Goal: Navigation & Orientation: Find specific page/section

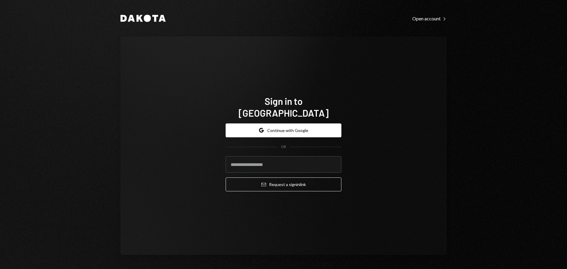
type input "**********"
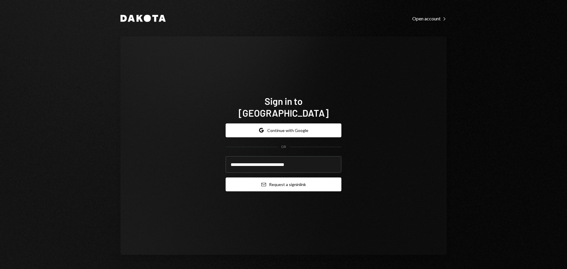
click at [254, 182] on button "Email Request a sign in link" at bounding box center [284, 184] width 116 height 14
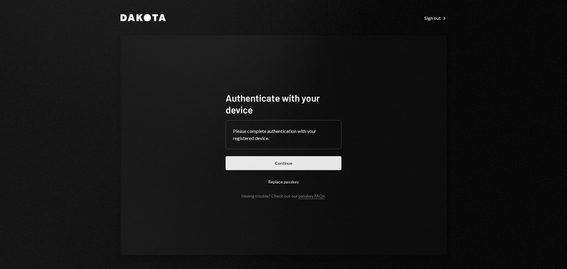
click at [260, 165] on button "Continue" at bounding box center [284, 163] width 116 height 14
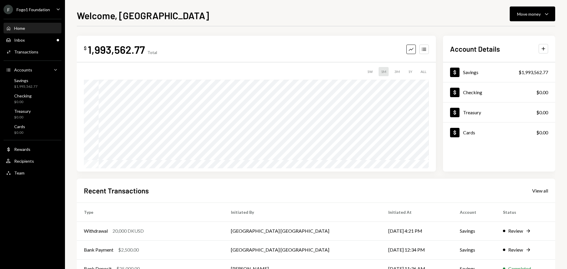
click at [35, 10] on div "Fogo1 Foundation" at bounding box center [33, 9] width 33 height 5
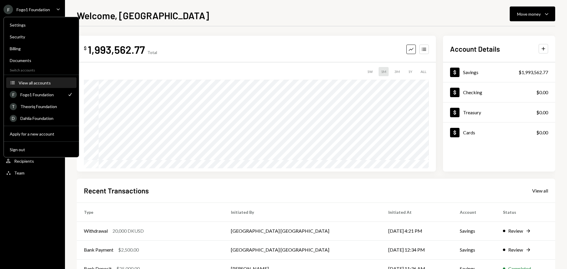
click at [47, 84] on div "View all accounts" at bounding box center [46, 82] width 54 height 5
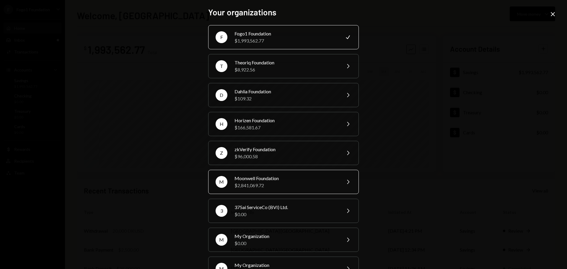
click at [254, 188] on div "$2,841,069.72" at bounding box center [285, 185] width 103 height 7
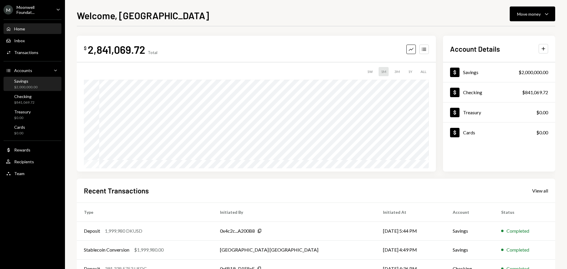
click at [42, 86] on div "Savings $2,000,000.00" at bounding box center [32, 84] width 53 height 11
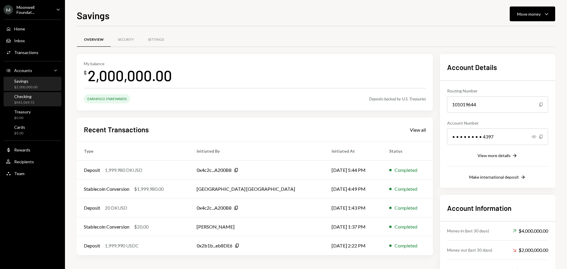
click at [38, 105] on div "Checking $841,069.72" at bounding box center [32, 100] width 53 height 14
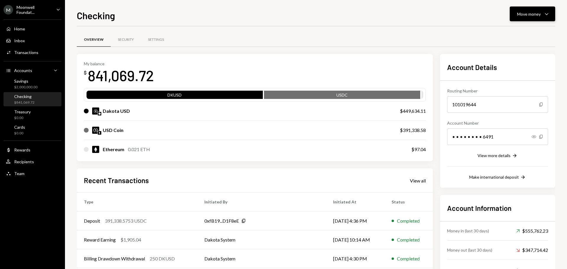
click at [538, 18] on button "Move money Caret Down" at bounding box center [532, 13] width 45 height 15
click at [514, 51] on div "Convert Transfer" at bounding box center [523, 44] width 59 height 13
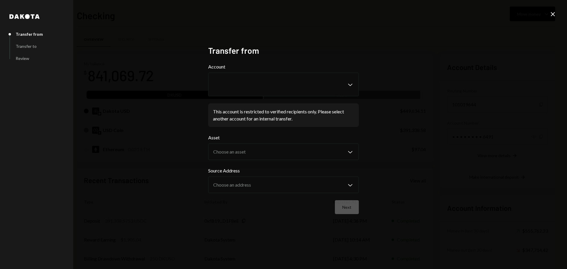
click at [555, 15] on icon "Close" at bounding box center [552, 14] width 7 height 7
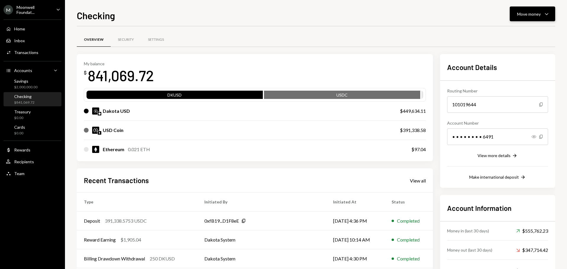
click at [523, 16] on div "Move money" at bounding box center [529, 14] width 24 height 6
click at [509, 60] on div "Deposit" at bounding box center [527, 58] width 43 height 6
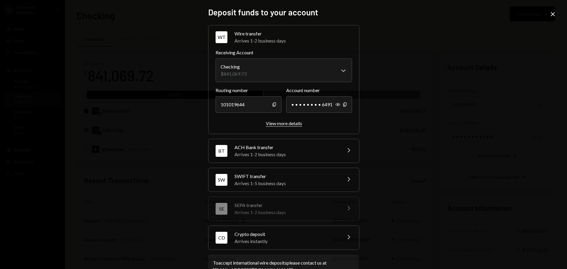
click at [274, 125] on div "View more details" at bounding box center [284, 123] width 36 height 6
